Goal: Transaction & Acquisition: Purchase product/service

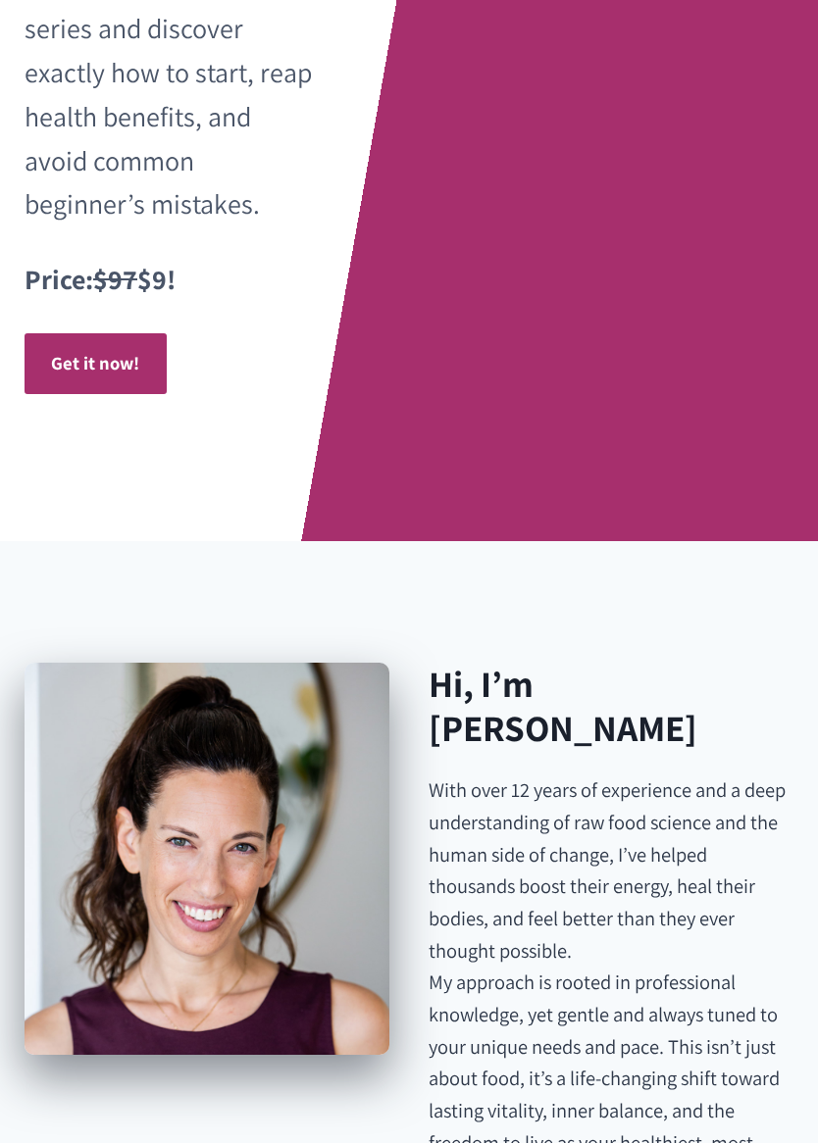
scroll to position [899, 0]
click at [95, 351] on strong "Get it now!" at bounding box center [95, 363] width 88 height 24
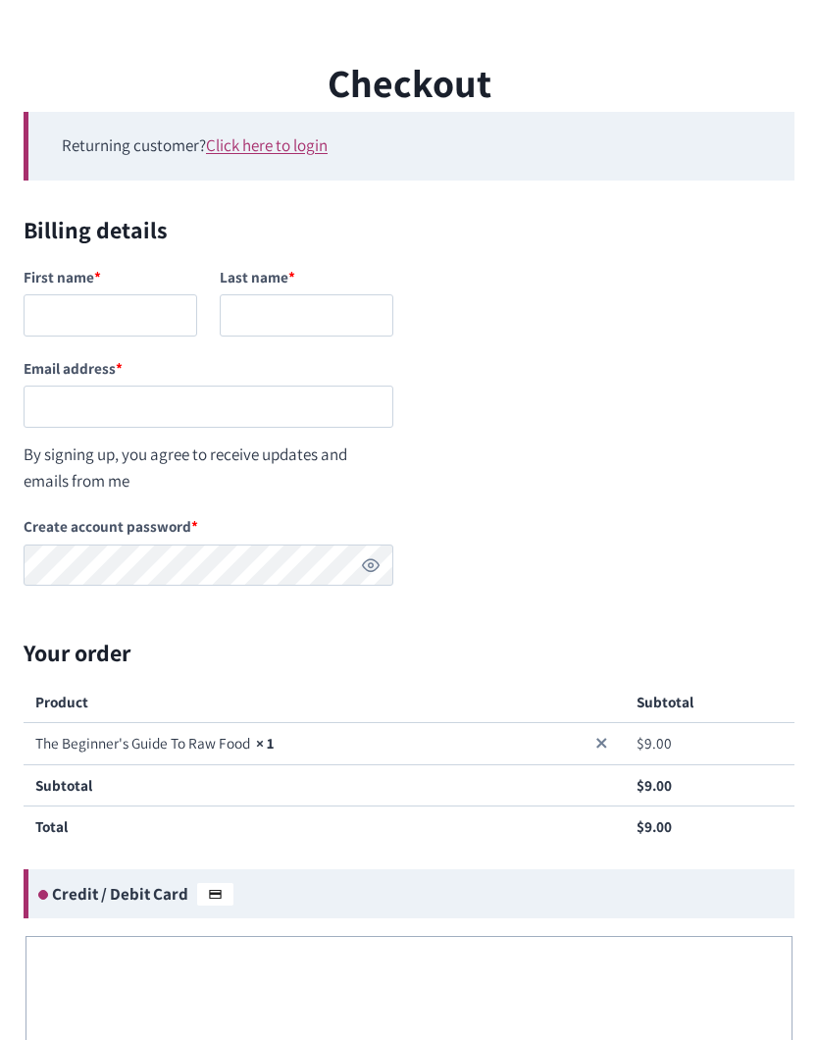
scroll to position [94, 0]
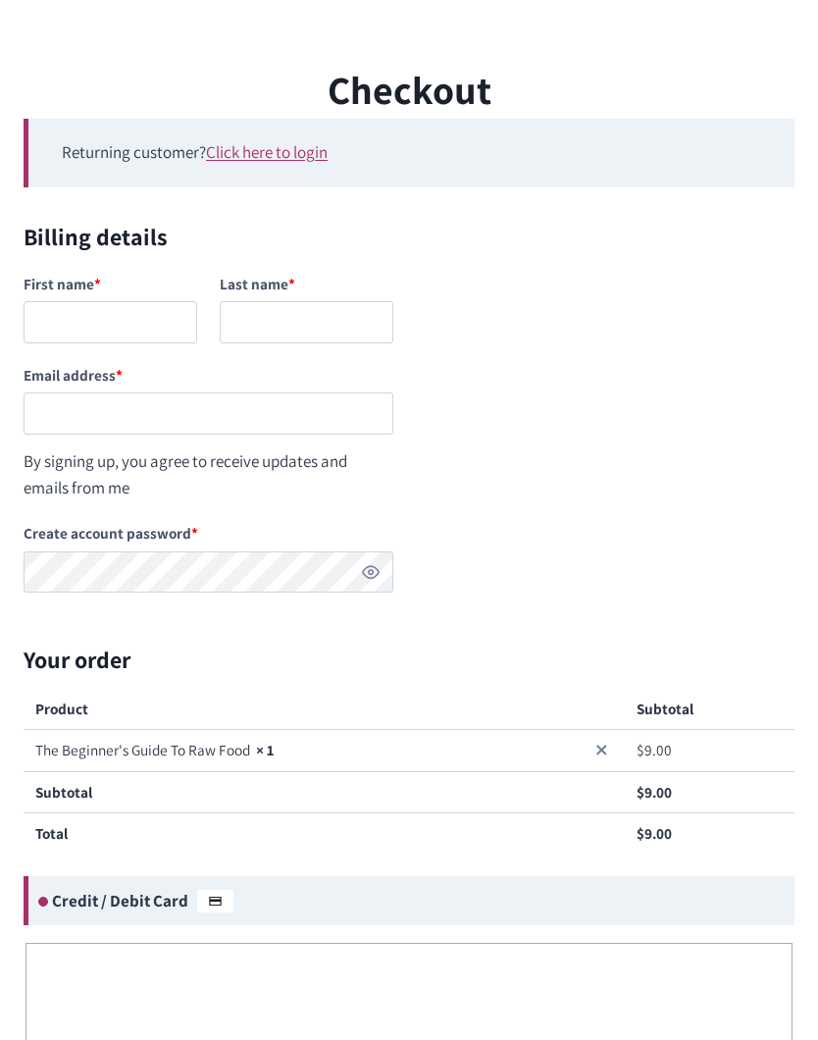
click at [285, 148] on link "Click here to login" at bounding box center [267, 152] width 122 height 22
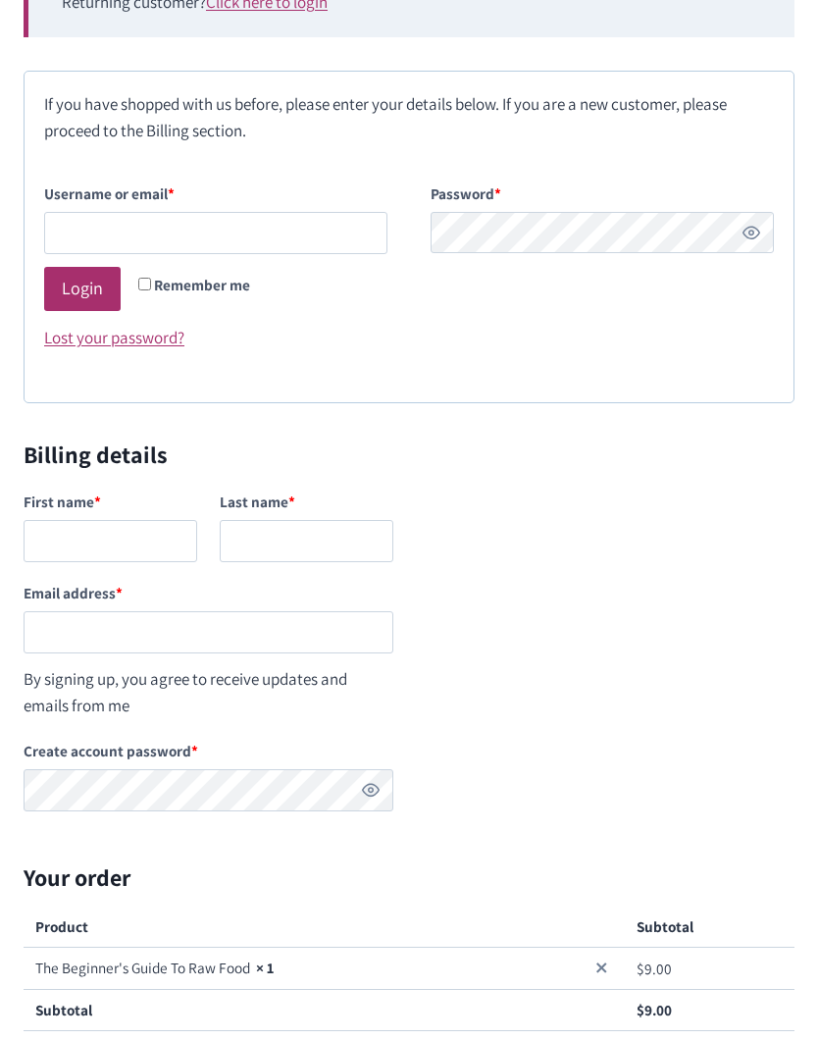
scroll to position [266, 0]
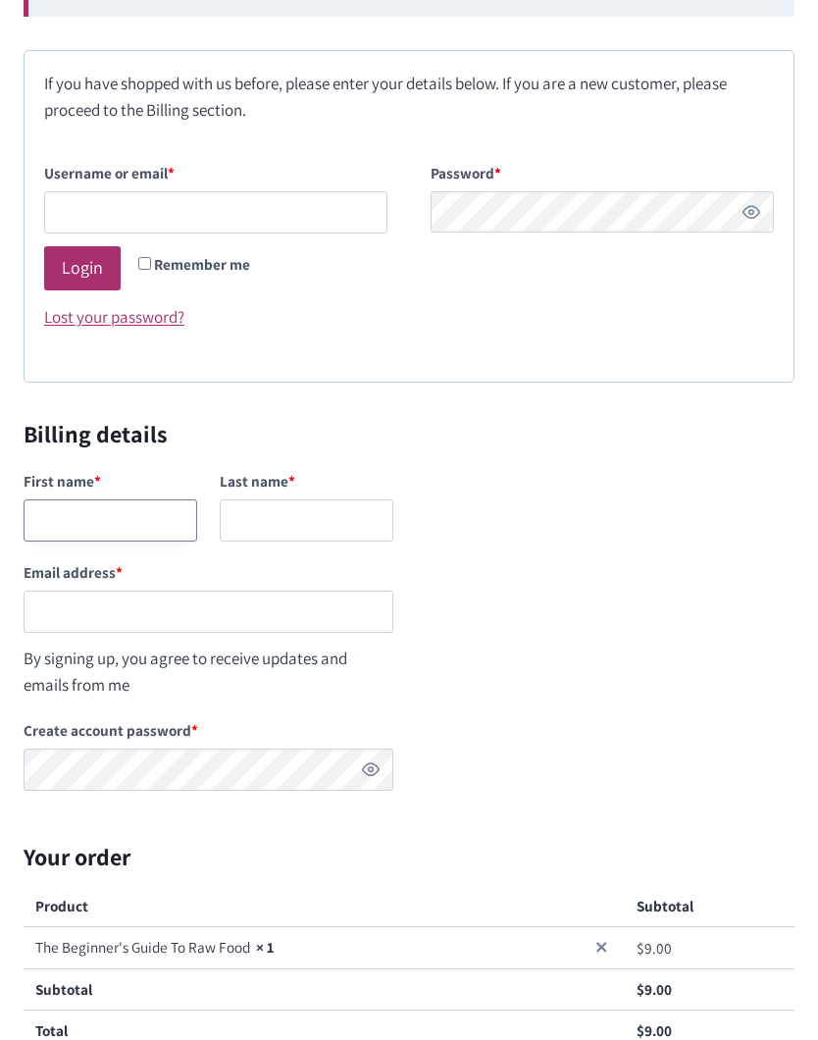
click at [147, 516] on input "First name *" at bounding box center [111, 520] width 174 height 42
type input "[EMAIL_ADDRESS][DOMAIN_NAME]"
type input "[PERSON_NAME]"
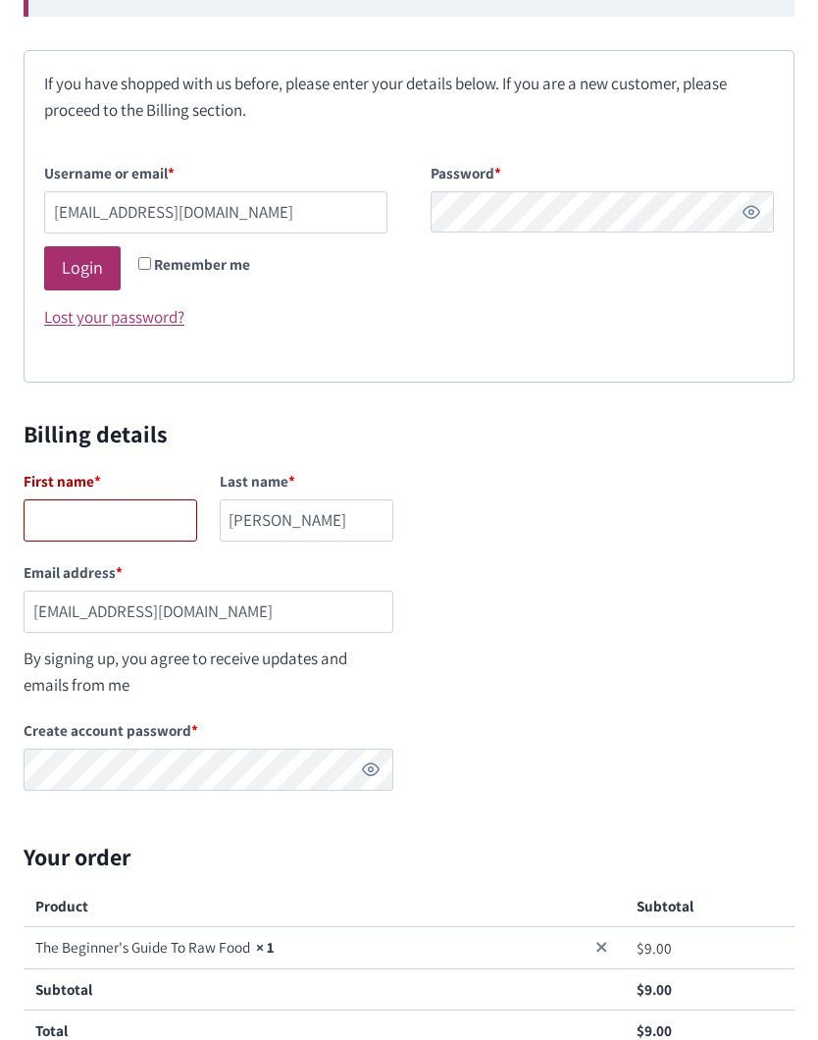
type input "[PERSON_NAME]"
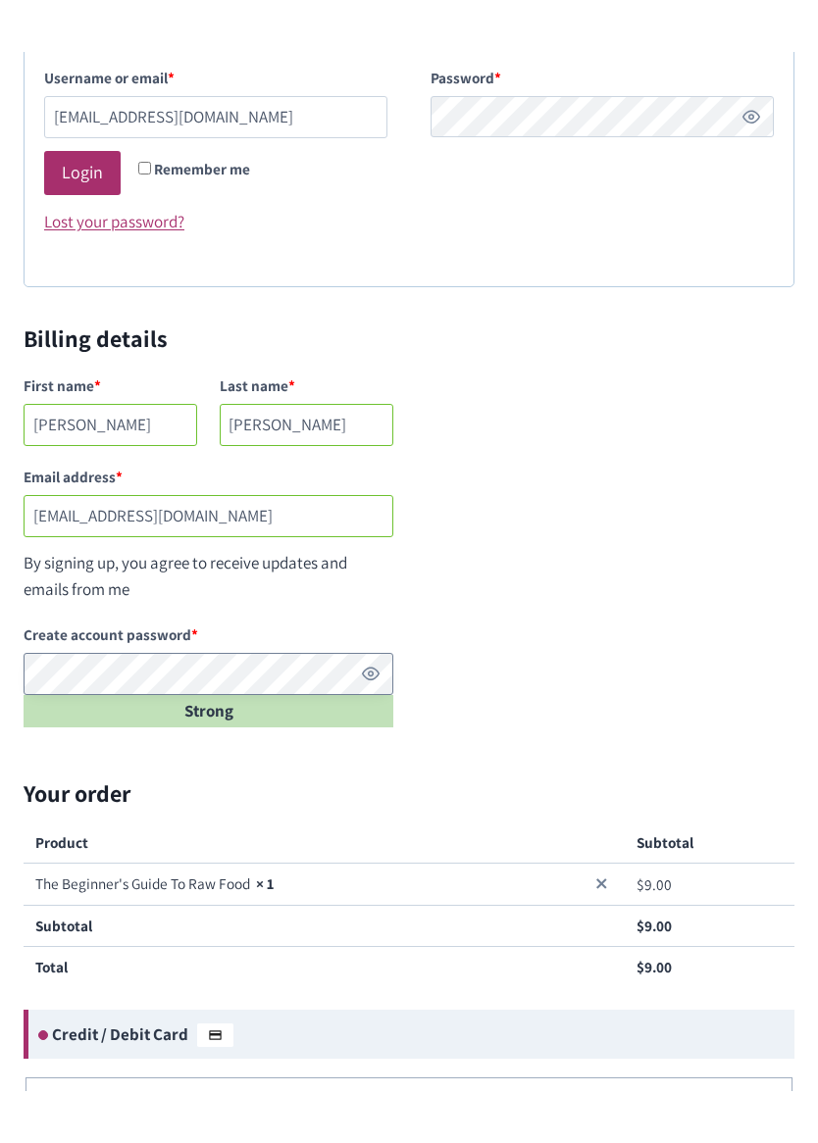
scroll to position [398, 0]
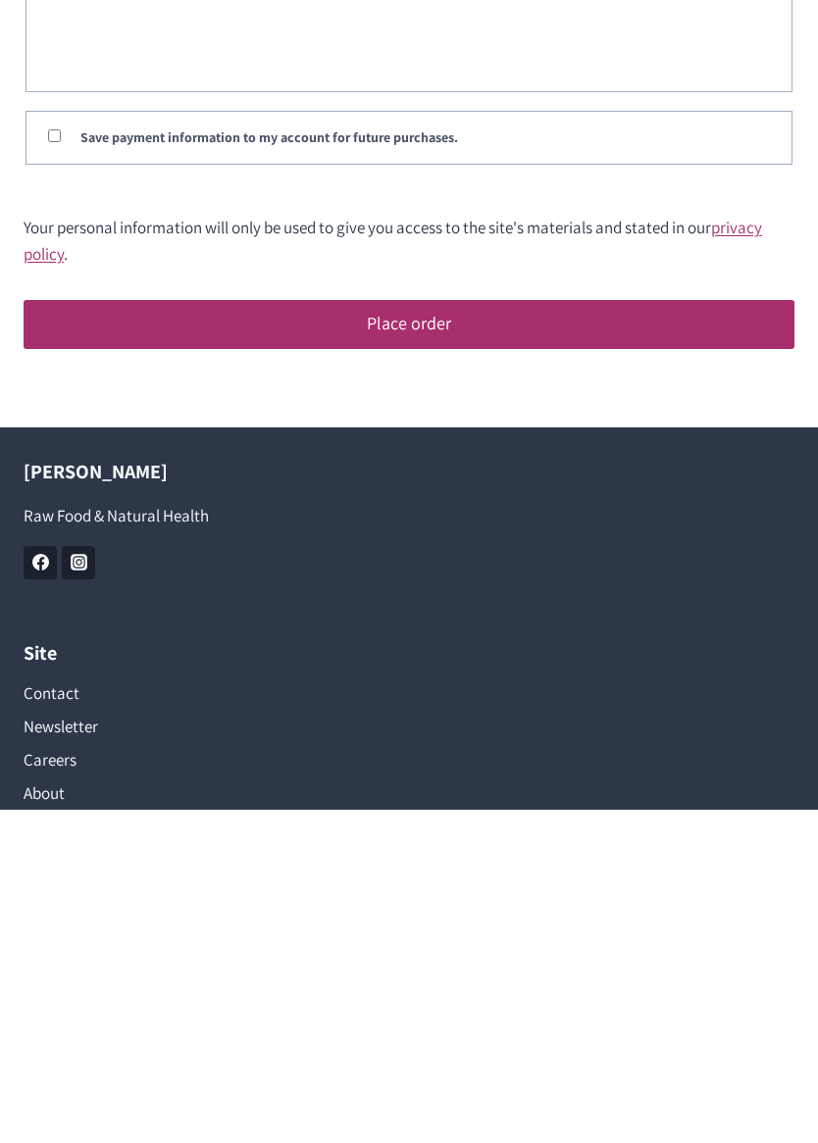
click at [463, 634] on button "Place order" at bounding box center [409, 658] width 771 height 49
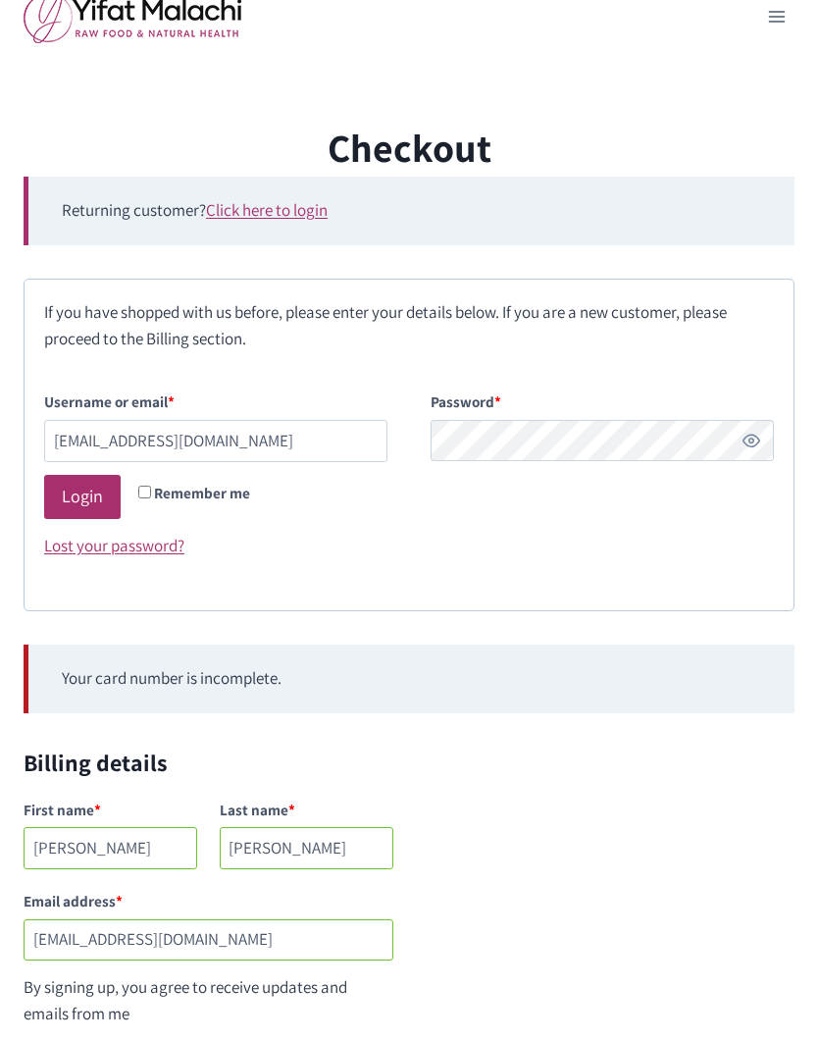
scroll to position [0, 0]
